Goal: Information Seeking & Learning: Find specific fact

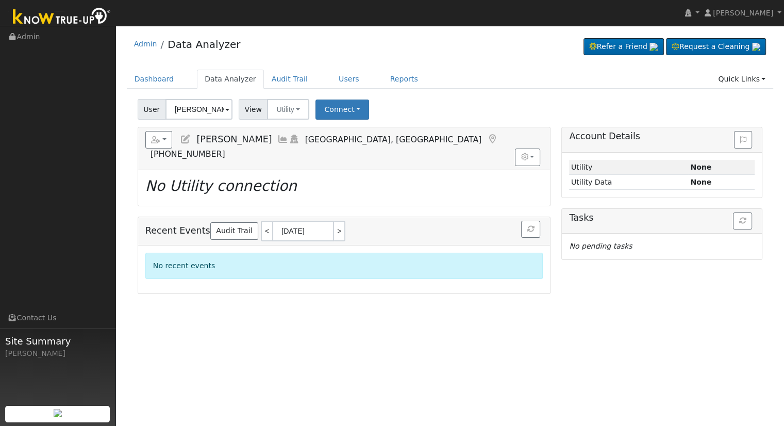
click at [192, 109] on input "[PERSON_NAME]" at bounding box center [198, 109] width 67 height 21
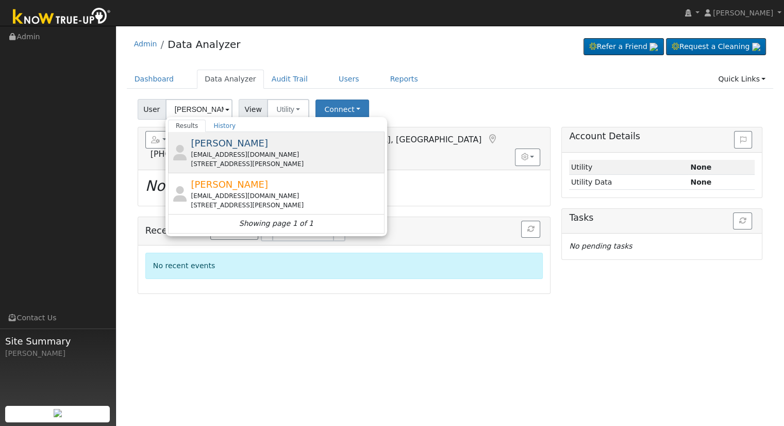
click at [255, 158] on div "[EMAIL_ADDRESS][DOMAIN_NAME]" at bounding box center [286, 154] width 191 height 9
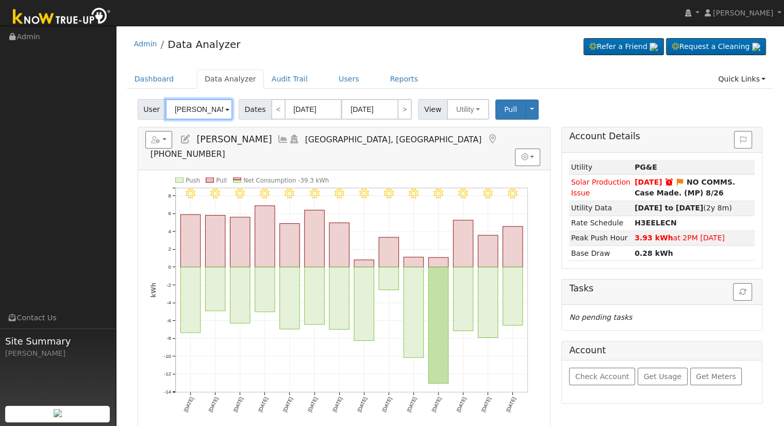
click at [193, 109] on input "[PERSON_NAME]" at bounding box center [198, 109] width 67 height 21
paste input "[PERSON_NAME]"
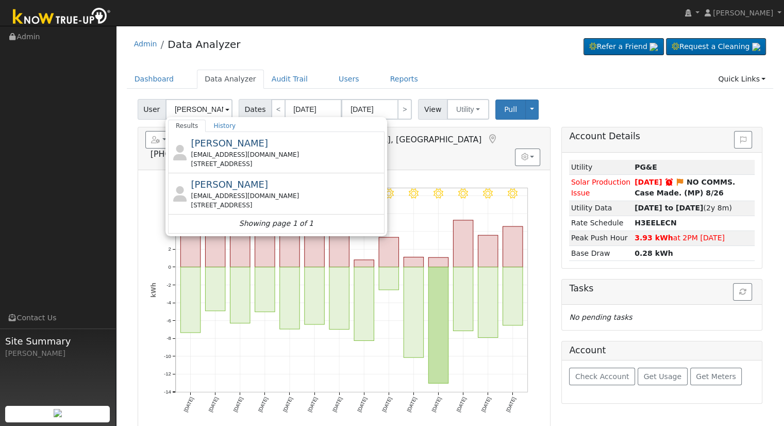
click at [269, 186] on div "[PERSON_NAME] [EMAIL_ADDRESS][DOMAIN_NAME] [STREET_ADDRESS]" at bounding box center [286, 193] width 191 height 32
type input "[PERSON_NAME]"
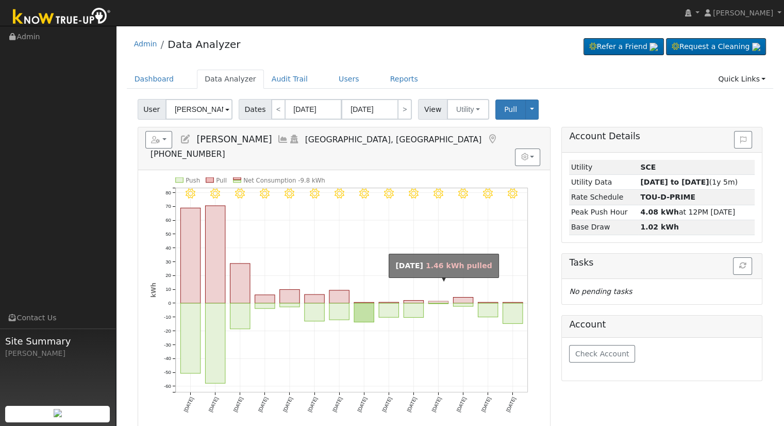
click at [436, 301] on rect "onclick=""" at bounding box center [438, 302] width 20 height 2
type input "[DATE]"
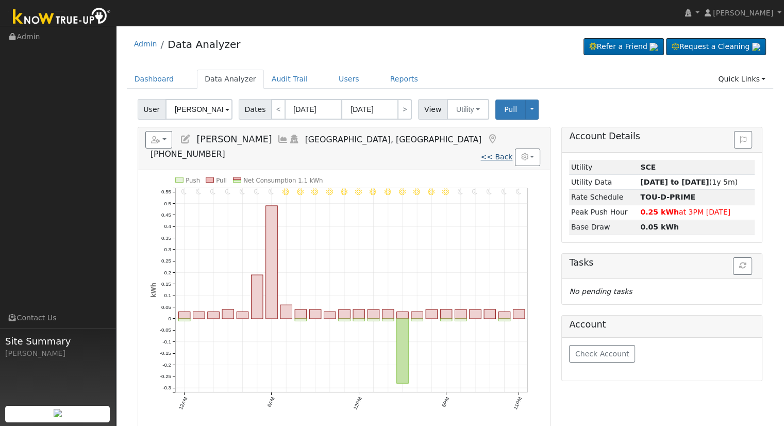
click at [504, 153] on link "<< Back" at bounding box center [496, 157] width 32 height 8
type input "[DATE]"
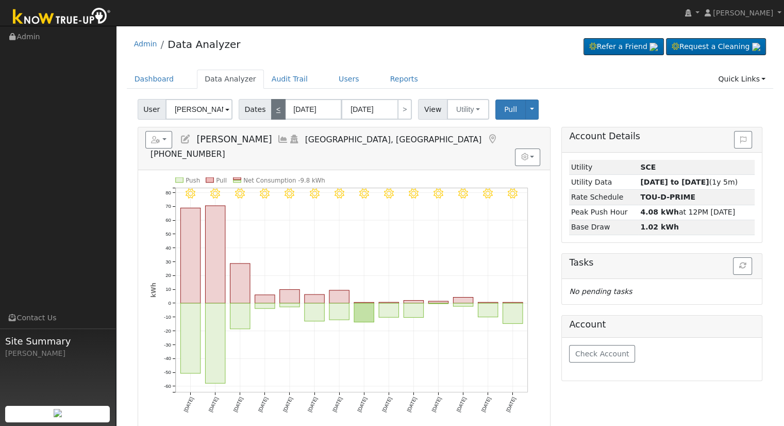
click at [271, 115] on link "<" at bounding box center [278, 109] width 14 height 21
type input "[DATE]"
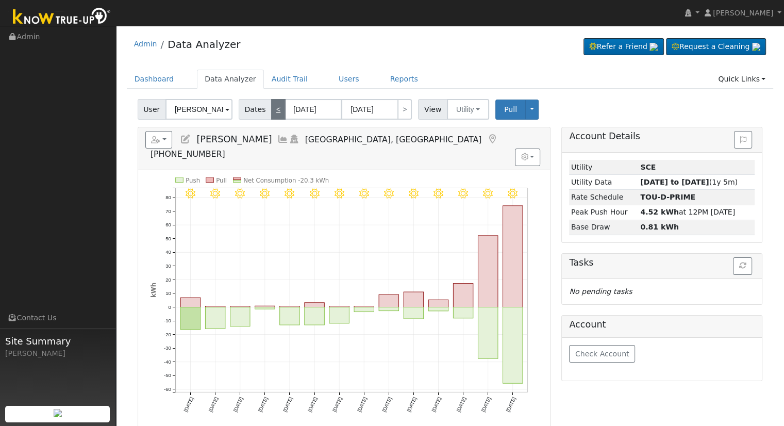
click at [271, 115] on link "<" at bounding box center [278, 109] width 14 height 21
type input "[DATE]"
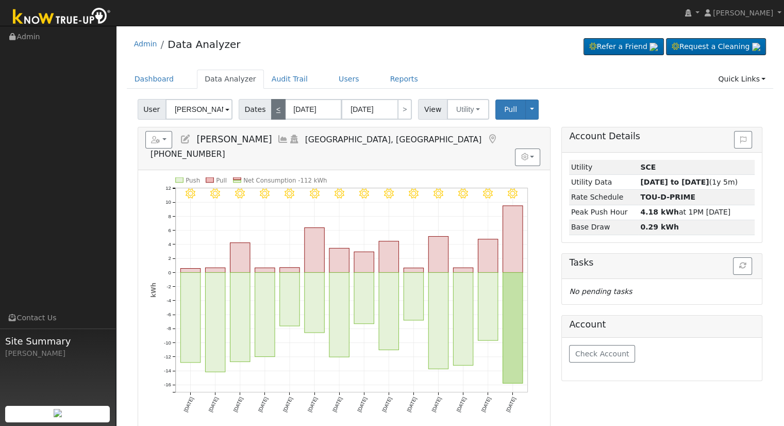
click at [271, 115] on link "<" at bounding box center [278, 109] width 14 height 21
type input "[DATE]"
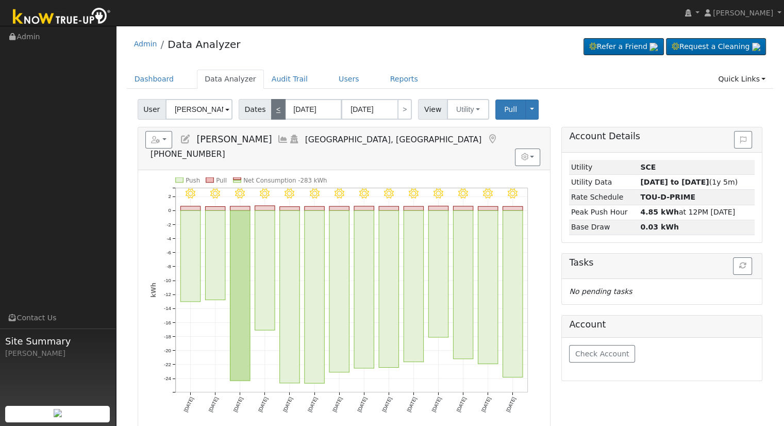
click at [271, 115] on link "<" at bounding box center [278, 109] width 14 height 21
type input "[DATE]"
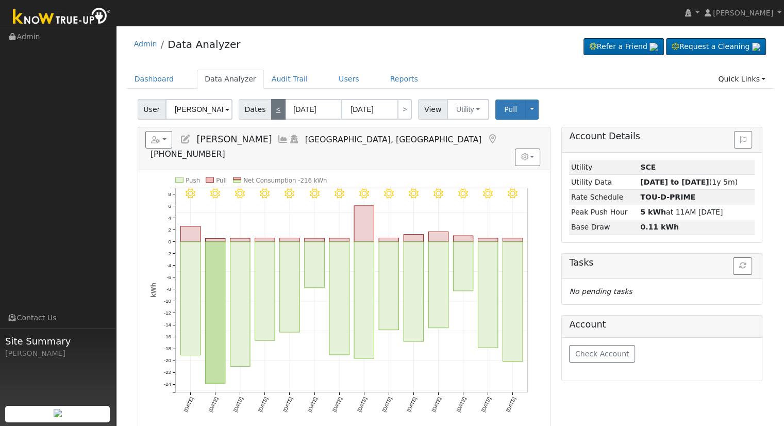
click at [271, 115] on link "<" at bounding box center [278, 109] width 14 height 21
type input "[DATE]"
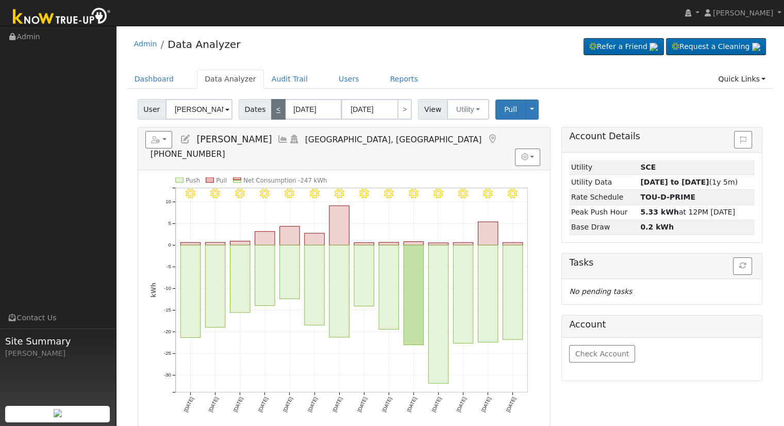
click at [271, 115] on link "<" at bounding box center [278, 109] width 14 height 21
type input "[DATE]"
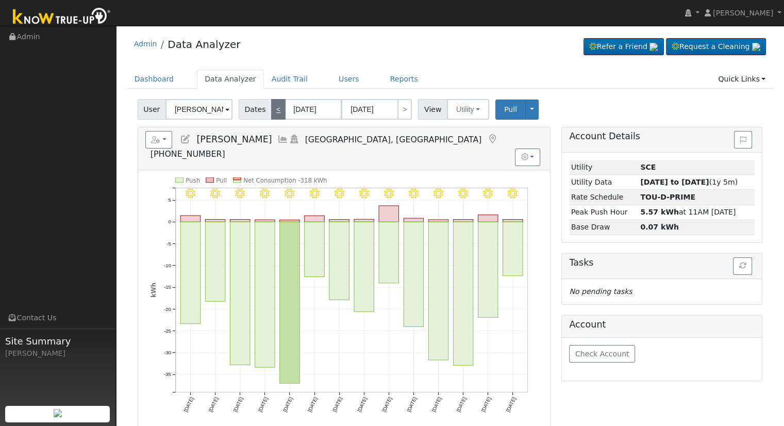
click at [271, 115] on link "<" at bounding box center [278, 109] width 14 height 21
type input "[DATE]"
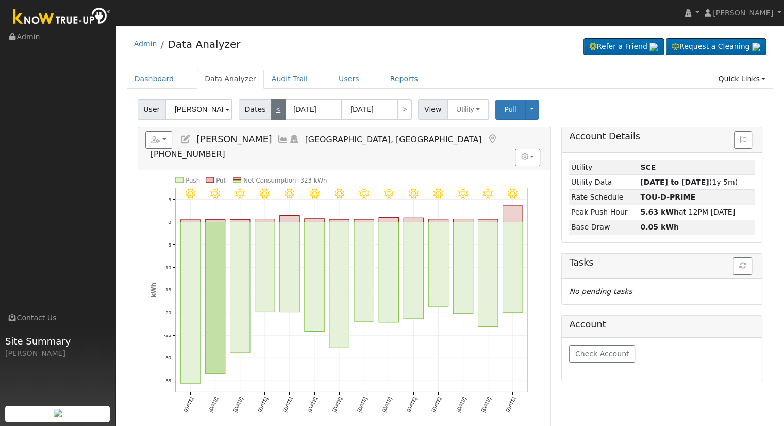
click at [271, 115] on link "<" at bounding box center [278, 109] width 14 height 21
type input "[DATE]"
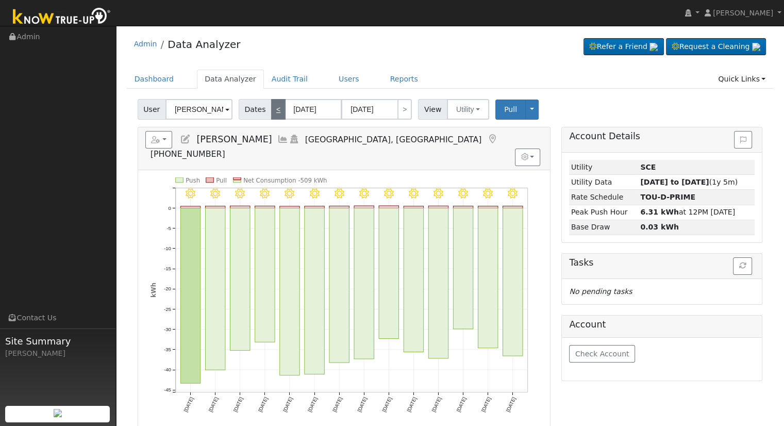
click at [271, 115] on link "<" at bounding box center [278, 109] width 14 height 21
type input "[DATE]"
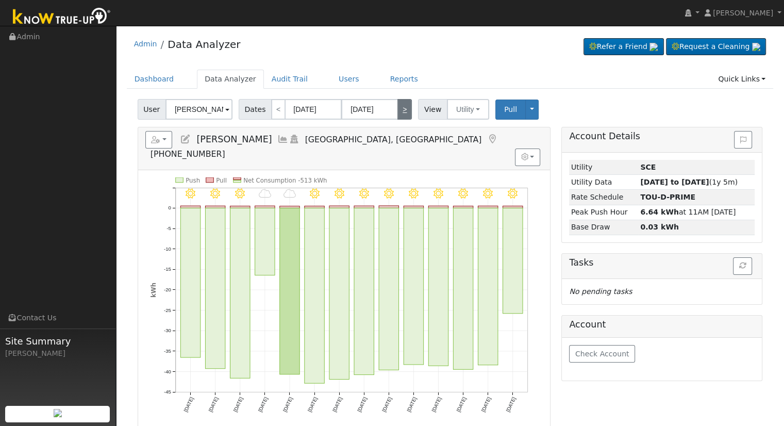
click at [399, 115] on link ">" at bounding box center [404, 109] width 14 height 21
type input "[DATE]"
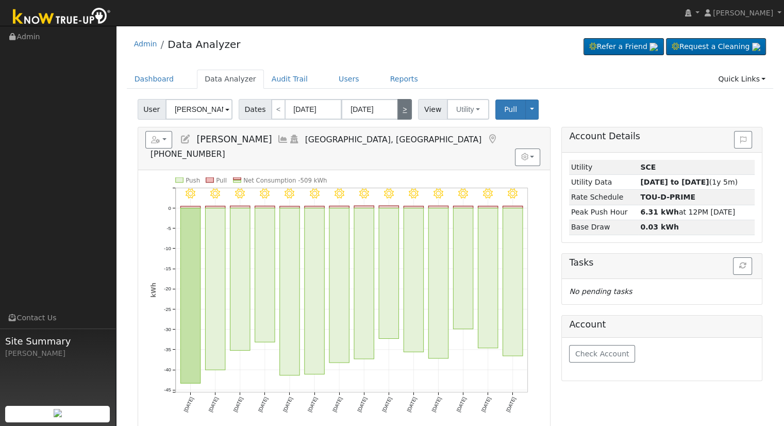
click at [399, 115] on link ">" at bounding box center [404, 109] width 14 height 21
type input "[DATE]"
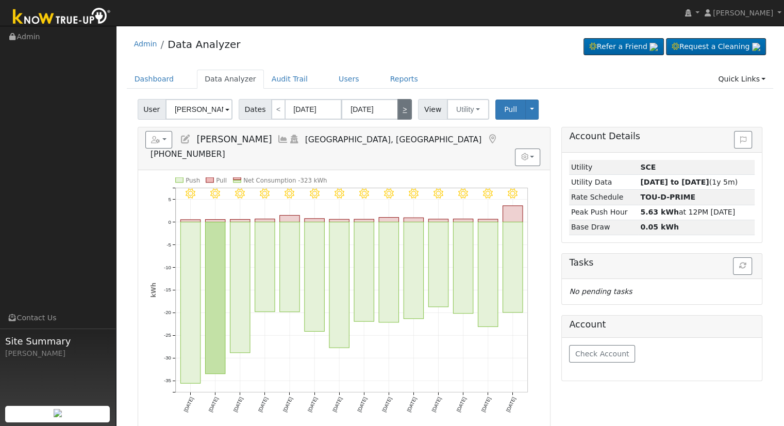
click at [399, 115] on link ">" at bounding box center [404, 109] width 14 height 21
type input "[DATE]"
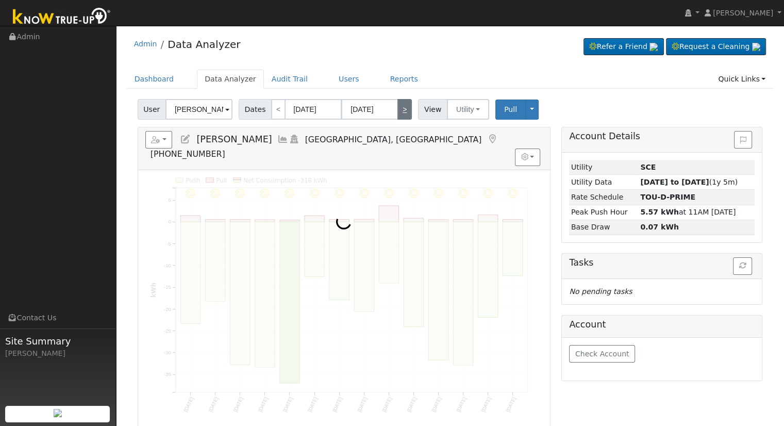
click at [399, 115] on link ">" at bounding box center [404, 109] width 14 height 21
type input "[DATE]"
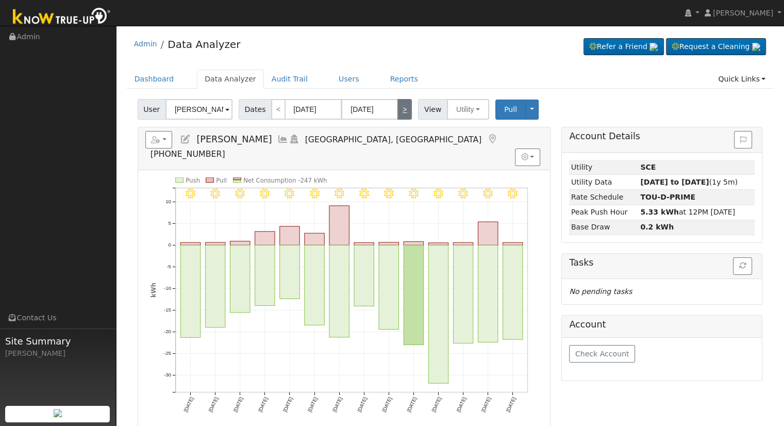
click at [399, 115] on link ">" at bounding box center [404, 109] width 14 height 21
type input "[DATE]"
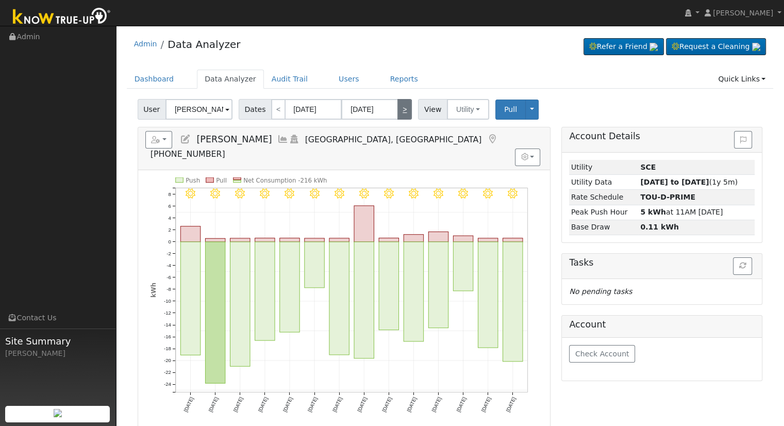
click at [399, 115] on link ">" at bounding box center [404, 109] width 14 height 21
type input "[DATE]"
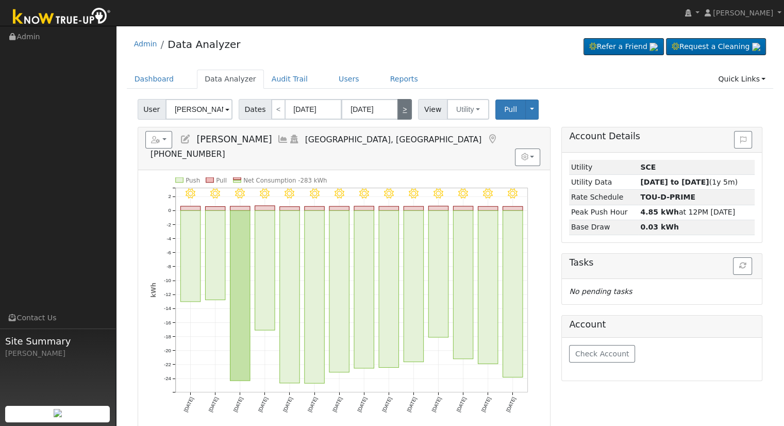
click at [399, 115] on link ">" at bounding box center [404, 109] width 14 height 21
type input "[DATE]"
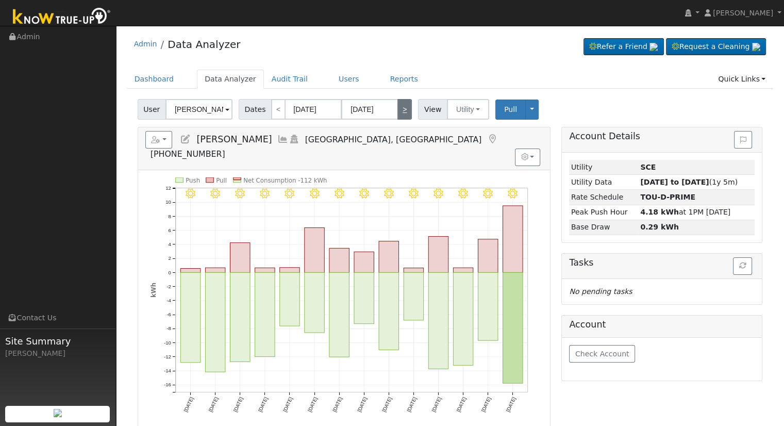
click at [399, 115] on link ">" at bounding box center [404, 109] width 14 height 21
type input "[DATE]"
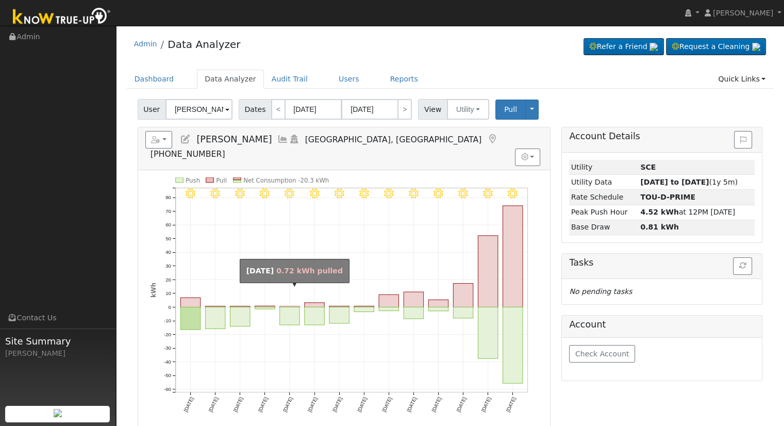
click at [287, 306] on rect "onclick=""" at bounding box center [289, 306] width 20 height 1
type input "[DATE]"
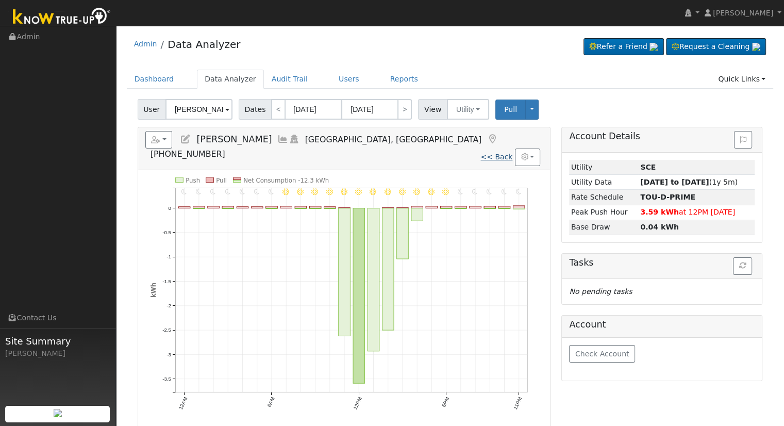
click at [498, 153] on link "<< Back" at bounding box center [496, 157] width 32 height 8
type input "[DATE]"
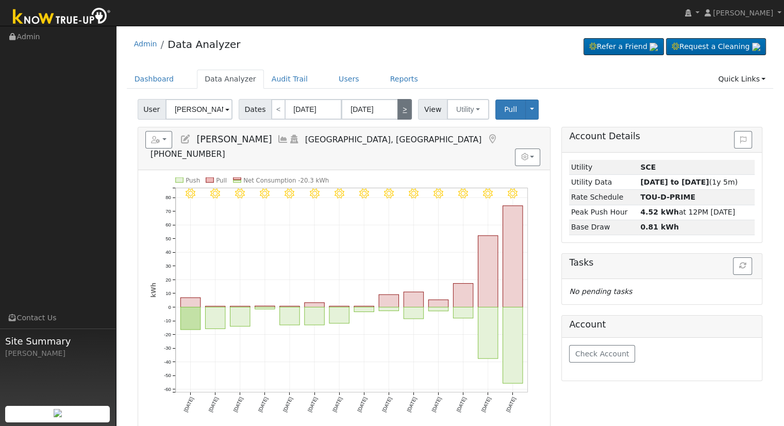
click at [397, 113] on link ">" at bounding box center [404, 109] width 14 height 21
type input "[DATE]"
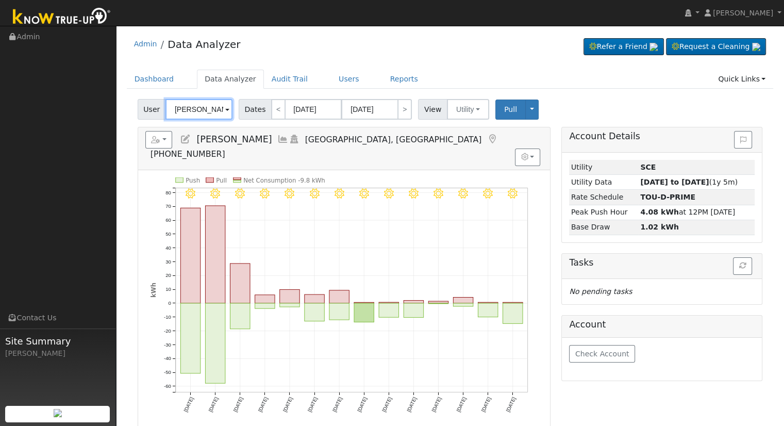
click at [206, 111] on input "[PERSON_NAME]" at bounding box center [198, 109] width 67 height 21
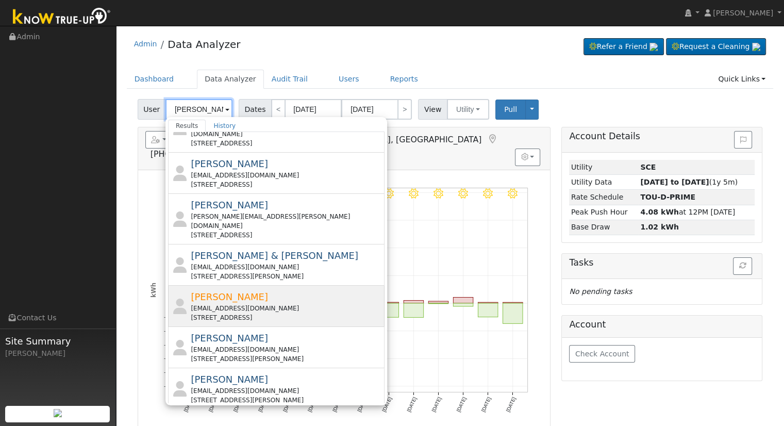
scroll to position [258, 0]
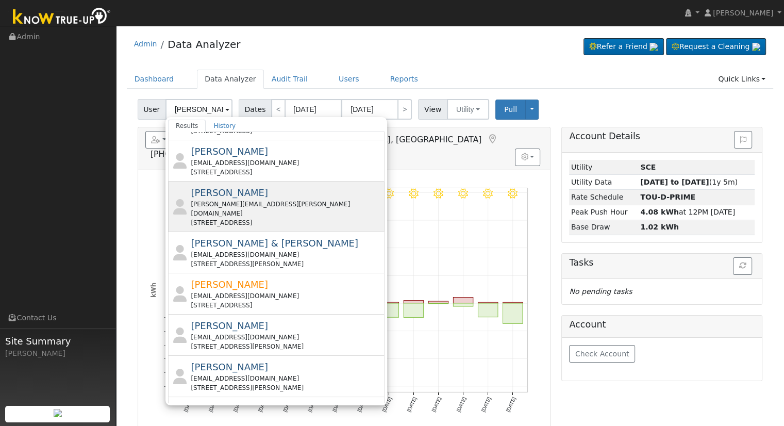
click at [301, 199] on div "[PERSON_NAME][EMAIL_ADDRESS][PERSON_NAME][DOMAIN_NAME]" at bounding box center [286, 208] width 191 height 19
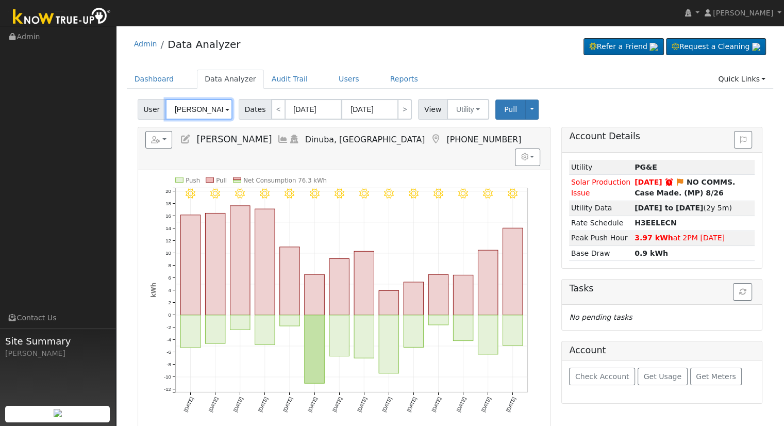
click at [200, 111] on input "[PERSON_NAME]" at bounding box center [198, 109] width 67 height 21
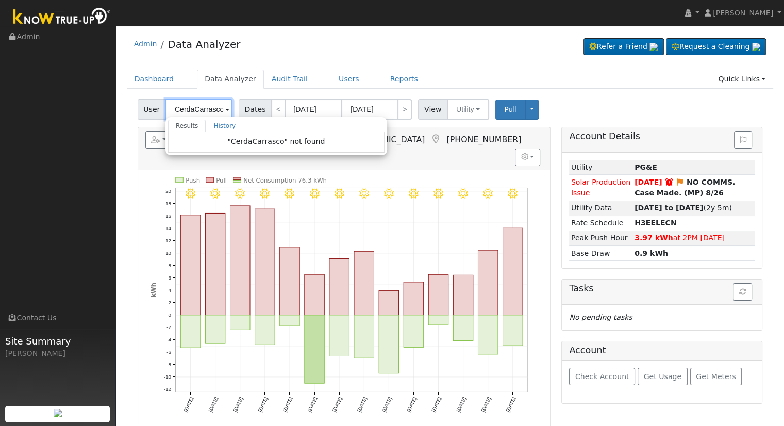
click at [210, 106] on input "CerdaCarrasco" at bounding box center [198, 109] width 67 height 21
drag, startPoint x: 205, startPoint y: 107, endPoint x: 169, endPoint y: 105, distance: 36.7
click at [169, 105] on input "[PERSON_NAME]" at bounding box center [198, 109] width 67 height 21
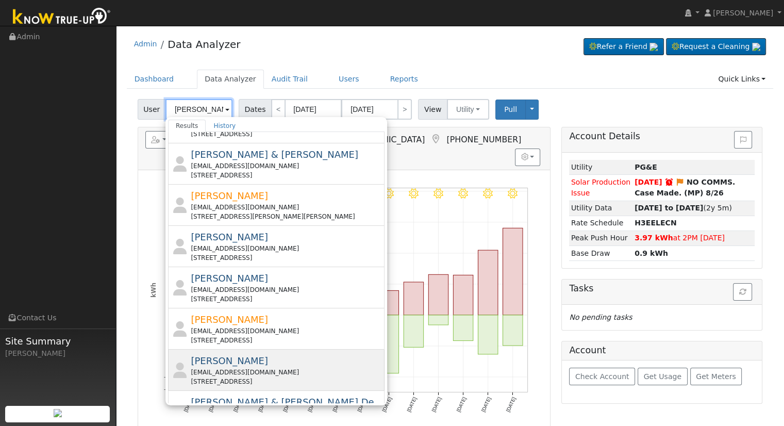
scroll to position [103, 0]
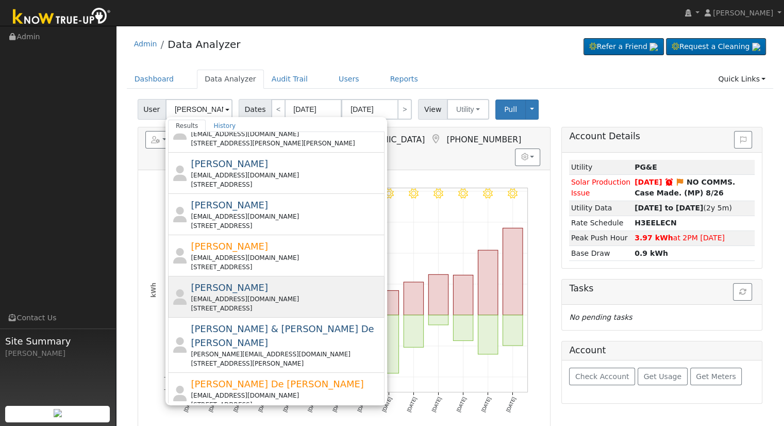
click at [260, 302] on div "[EMAIL_ADDRESS][DOMAIN_NAME]" at bounding box center [286, 298] width 191 height 9
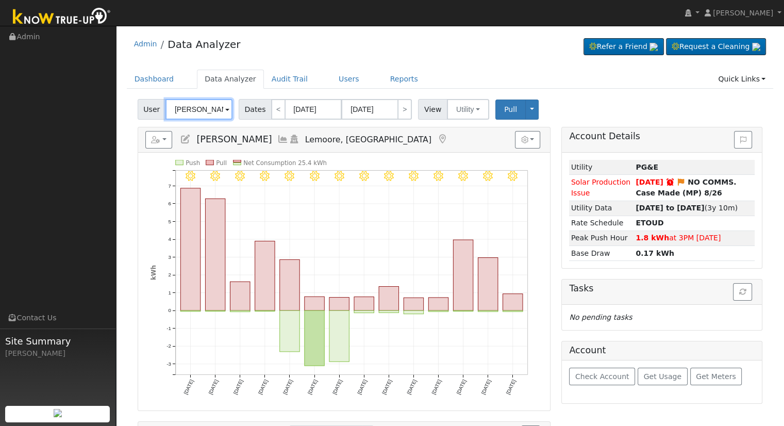
click at [204, 112] on input "[PERSON_NAME]" at bounding box center [198, 109] width 67 height 21
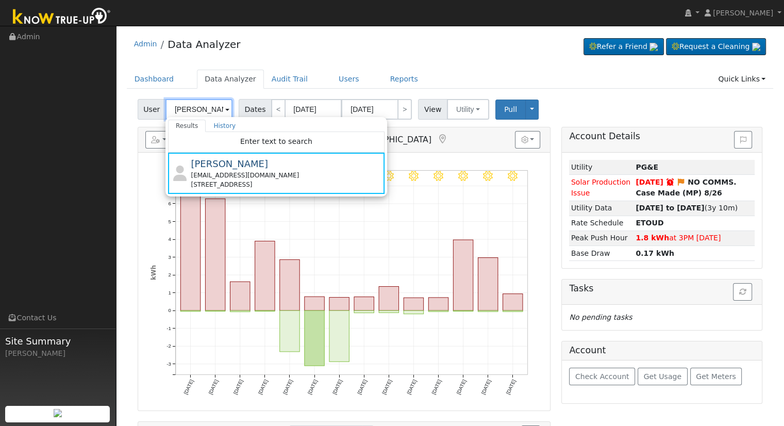
click at [191, 101] on input "[PERSON_NAME]" at bounding box center [198, 109] width 67 height 21
paste input "[PERSON_NAME]"
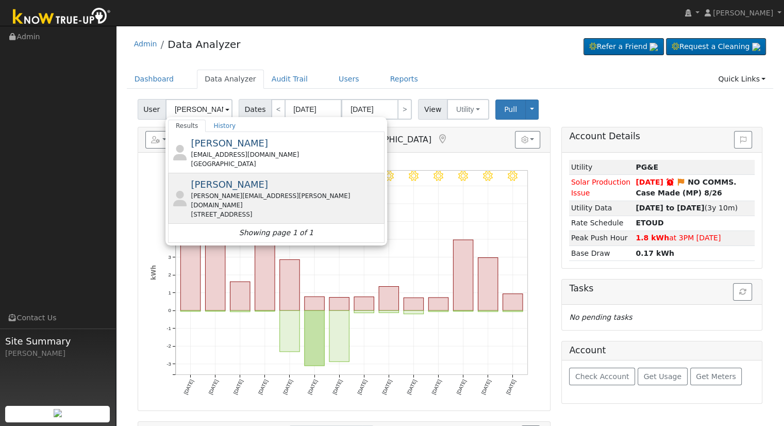
click at [220, 196] on div "[PERSON_NAME][EMAIL_ADDRESS][PERSON_NAME][DOMAIN_NAME]" at bounding box center [286, 200] width 191 height 19
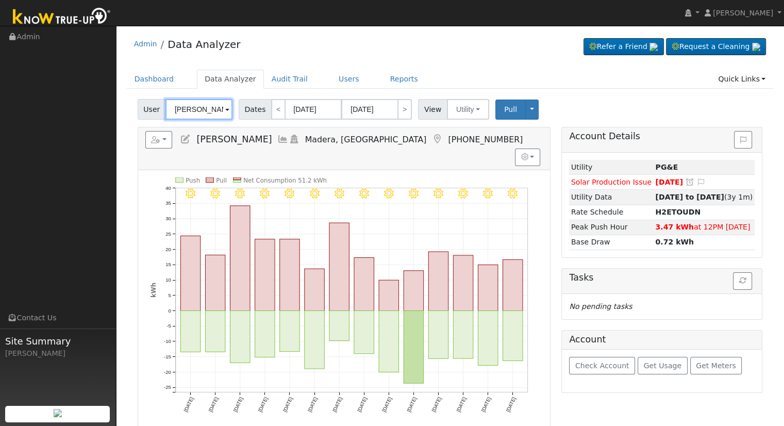
click at [206, 112] on input "[PERSON_NAME]" at bounding box center [198, 109] width 67 height 21
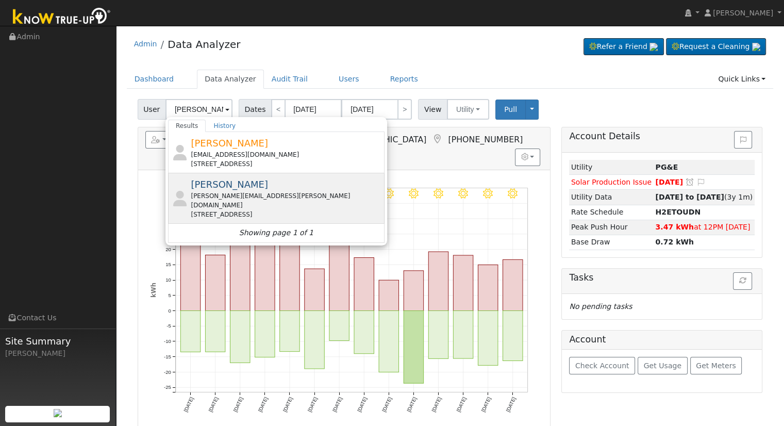
click at [263, 199] on div "[PERSON_NAME][EMAIL_ADDRESS][PERSON_NAME][DOMAIN_NAME]" at bounding box center [286, 200] width 191 height 19
type input "[PERSON_NAME]"
